Goal: Navigation & Orientation: Understand site structure

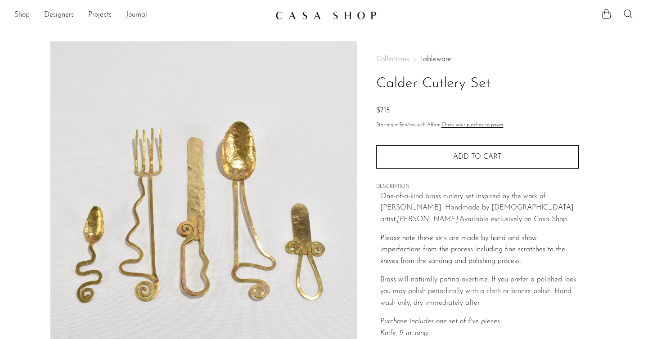
click at [27, 15] on link "Shop" at bounding box center [21, 15] width 15 height 12
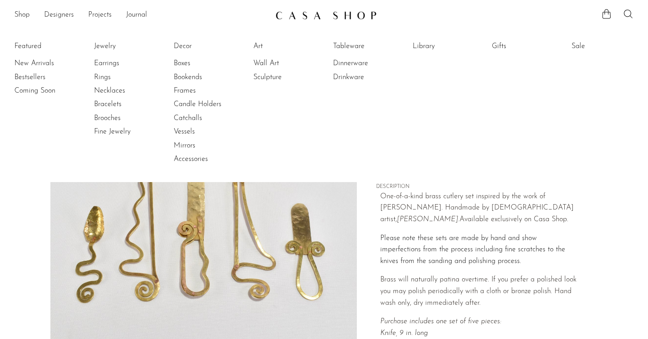
click at [36, 45] on li "Featured New Arrivals Bestsellers Coming Soon" at bounding box center [45, 103] width 62 height 131
click at [36, 74] on link "Bestsellers" at bounding box center [48, 77] width 68 height 10
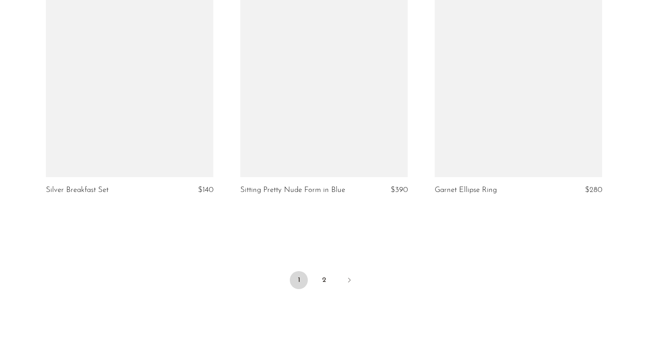
scroll to position [3244, 0]
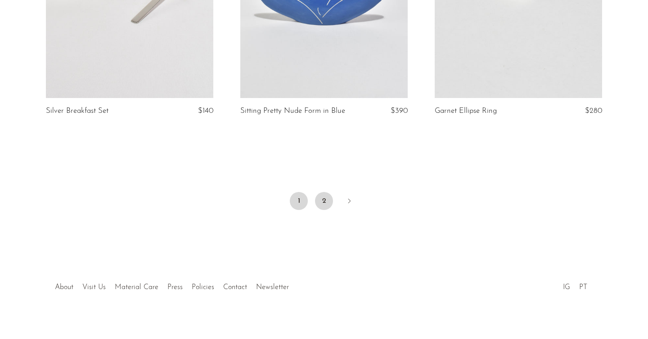
click at [322, 196] on link "2" at bounding box center [324, 201] width 18 height 18
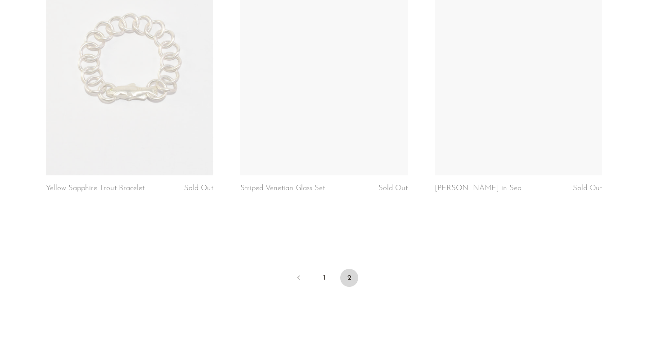
scroll to position [1050, 0]
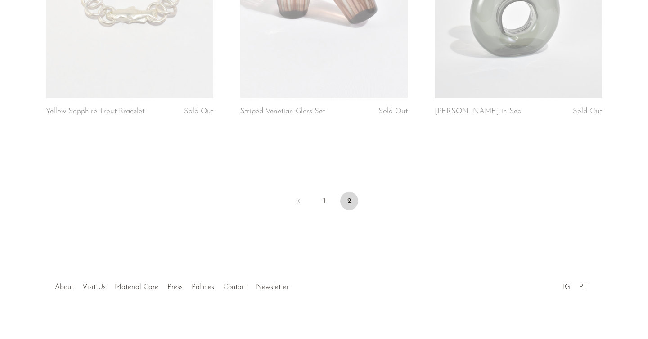
click at [69, 284] on link "About" at bounding box center [64, 287] width 18 height 7
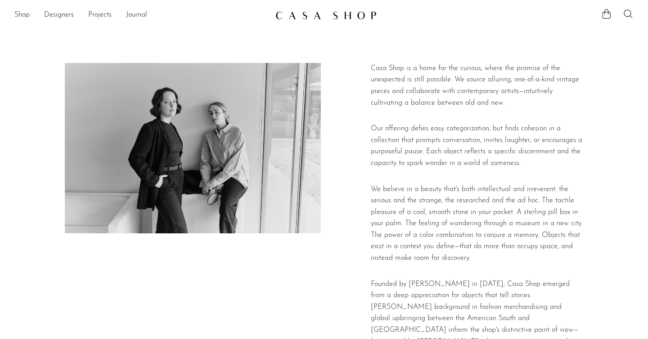
click at [36, 13] on ul "Shop Featured New Arrivals Bestsellers Coming Soon Jewelry Jewelry All Earrings…" at bounding box center [141, 15] width 254 height 15
click at [27, 13] on link "Shop" at bounding box center [21, 15] width 15 height 12
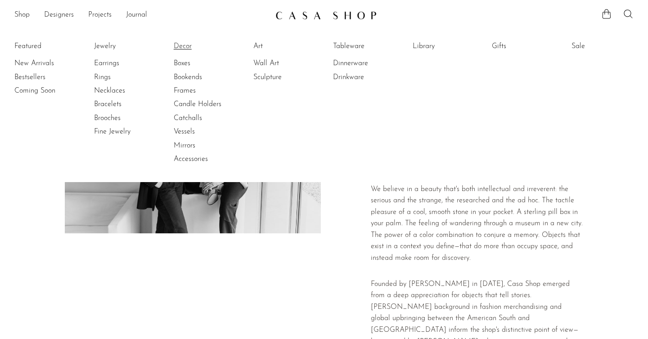
click at [184, 42] on link "Decor" at bounding box center [208, 46] width 68 height 10
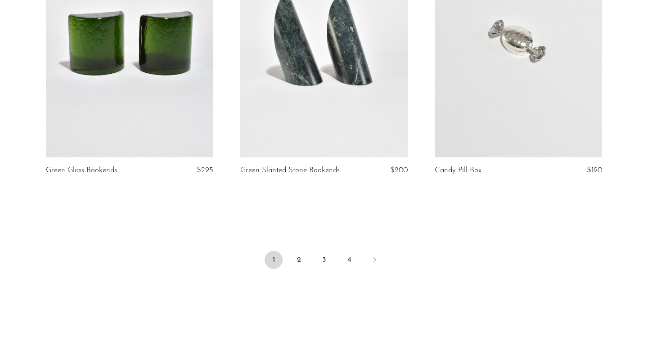
scroll to position [3251, 0]
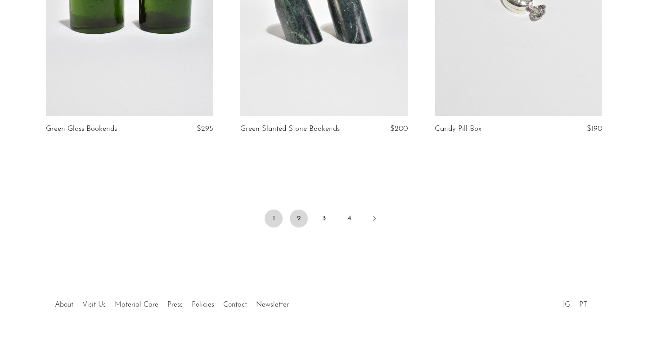
click at [299, 218] on link "2" at bounding box center [299, 219] width 18 height 18
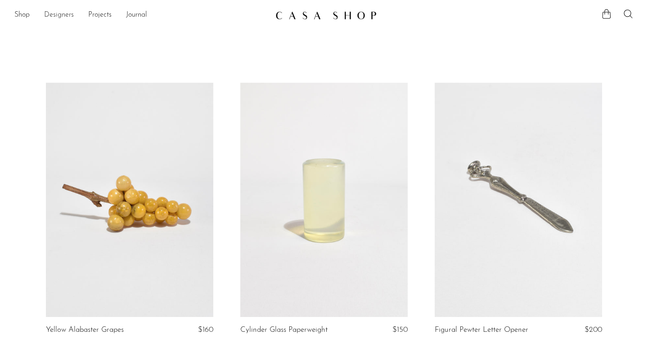
click at [62, 13] on link "Designers" at bounding box center [59, 15] width 30 height 12
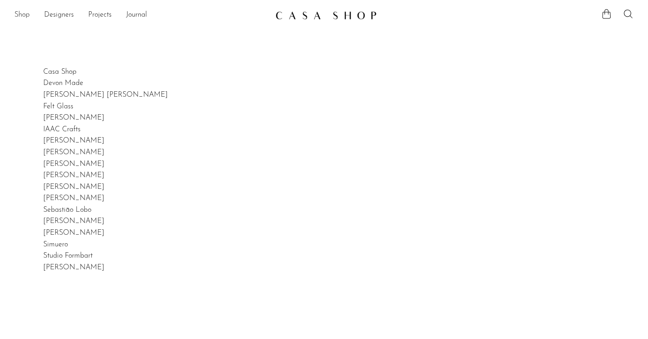
click at [23, 14] on link "Shop" at bounding box center [21, 15] width 15 height 12
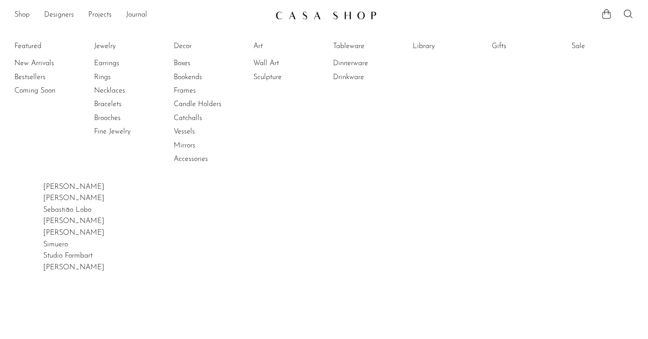
click at [227, 278] on div "Casa Shop Devon Made [PERSON_NAME] [PERSON_NAME] Felt Glass [PERSON_NAME] IAAC …" at bounding box center [324, 236] width 648 height 339
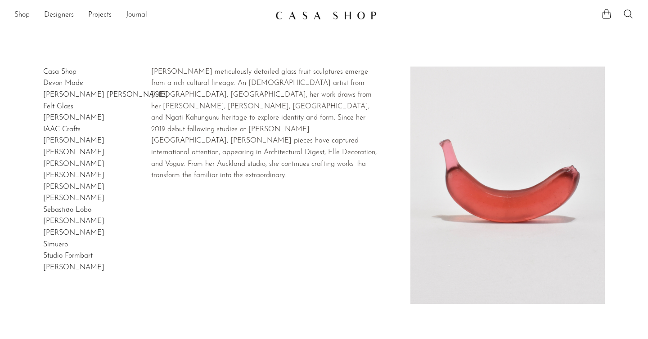
click at [53, 83] on link "Devon Made" at bounding box center [63, 83] width 40 height 7
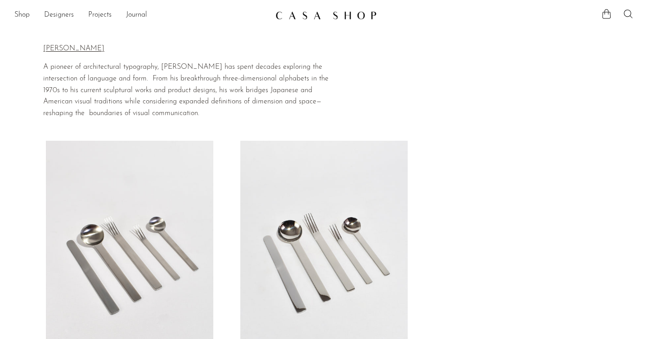
drag, startPoint x: 40, startPoint y: 50, endPoint x: 124, endPoint y: 48, distance: 84.6
click at [124, 48] on section "Home Collections Takenobu Igarashi Takenobu Igarashi A pioneer of architectural…" at bounding box center [324, 75] width 648 height 87
copy div "Home Collections Takenobu Igarashi Takenobu Igarashi"
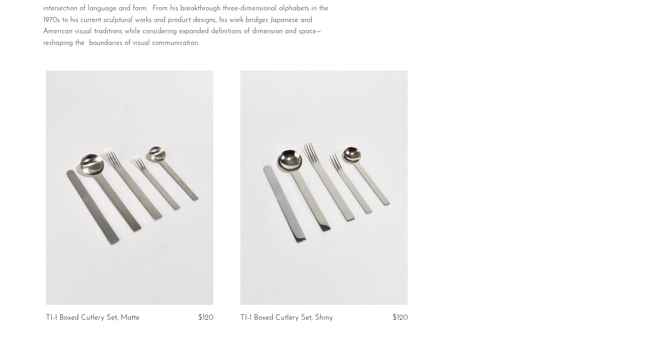
scroll to position [71, 0]
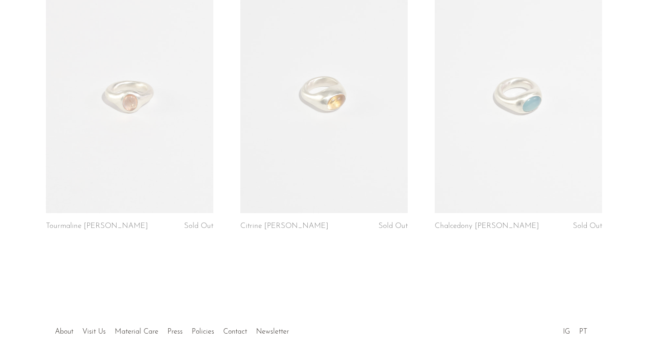
scroll to position [475, 0]
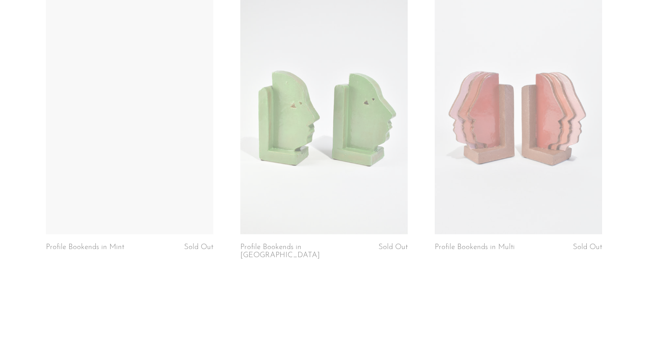
scroll to position [764, 0]
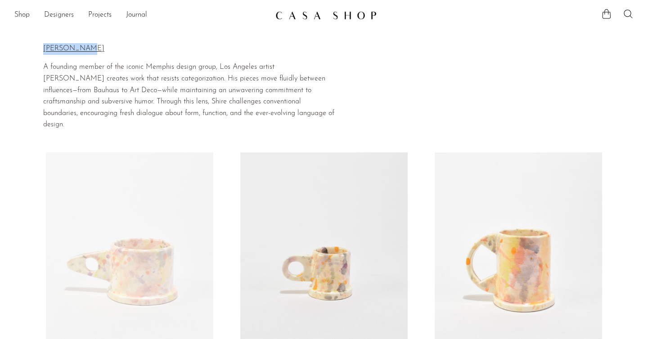
drag, startPoint x: 29, startPoint y: 51, endPoint x: 92, endPoint y: 52, distance: 63.0
click at [92, 52] on section "Home Collections Peter Shire Peter Shire A founding member of the iconic Memphi…" at bounding box center [324, 81] width 648 height 99
copy div "Home Collections Peter Shire Peter Shire"
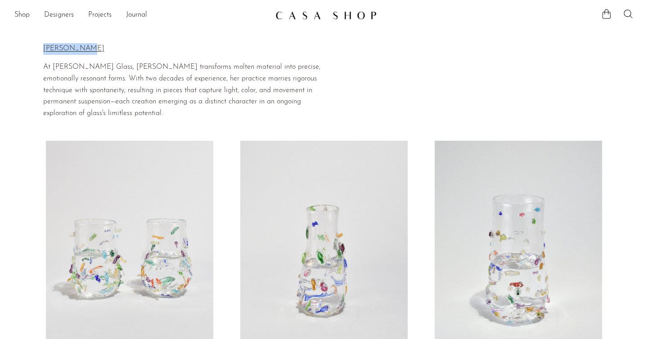
drag, startPoint x: 36, startPoint y: 45, endPoint x: 83, endPoint y: 45, distance: 47.7
click at [83, 45] on section "Home Collections Lisa Stover Lisa Stover At Stover Glass, Lisa Stover transform…" at bounding box center [324, 75] width 648 height 87
copy div "Home Collections Lisa Stover Lisa Stover"
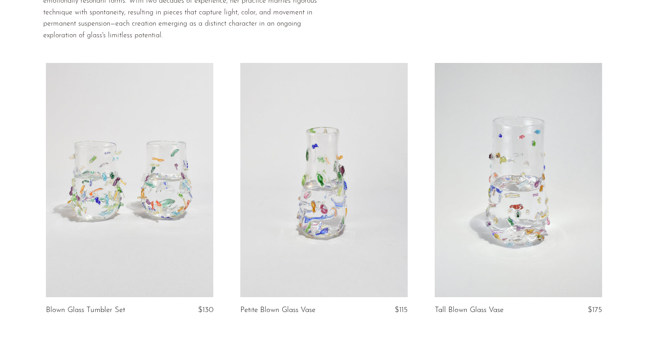
scroll to position [215, 0]
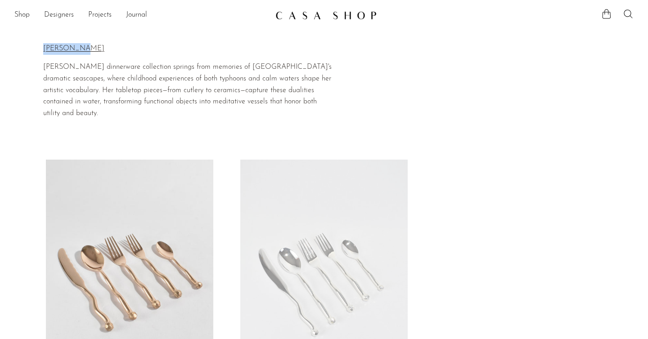
drag, startPoint x: 39, startPoint y: 49, endPoint x: 93, endPoint y: 49, distance: 53.6
click at [93, 49] on section "Home Collections Izabel Lam Izabel Lam Izabel Lam's dinnerware collection sprin…" at bounding box center [324, 85] width 648 height 106
copy div "Home Collections Izabel Lam Izabel Lam"
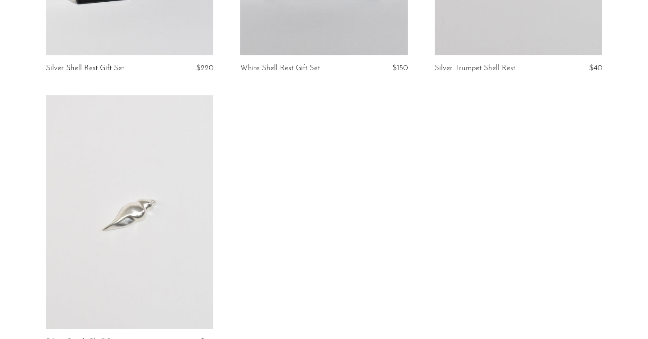
scroll to position [349, 0]
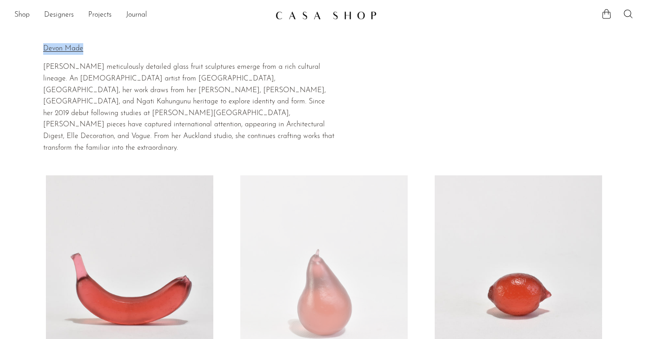
drag, startPoint x: 36, startPoint y: 45, endPoint x: 103, endPoint y: 50, distance: 67.7
click at [103, 50] on section "Home Collections Devon Made Devon Made Devyn Ormsby's meticulously detailed gla…" at bounding box center [324, 93] width 648 height 122
copy div "Home Collections Devon Made Devon Made"
